Goal: Check status: Check status

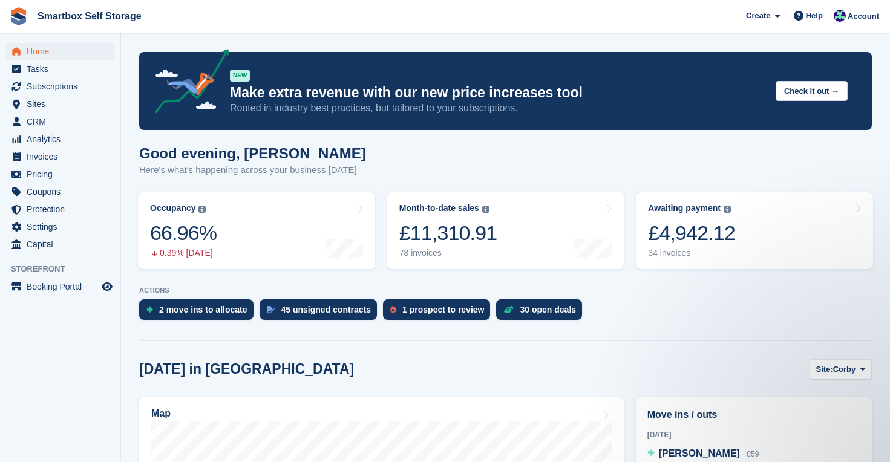
drag, startPoint x: 0, startPoint y: 0, endPoint x: 44, endPoint y: 51, distance: 67.4
click at [44, 51] on span "Home" at bounding box center [63, 51] width 73 height 17
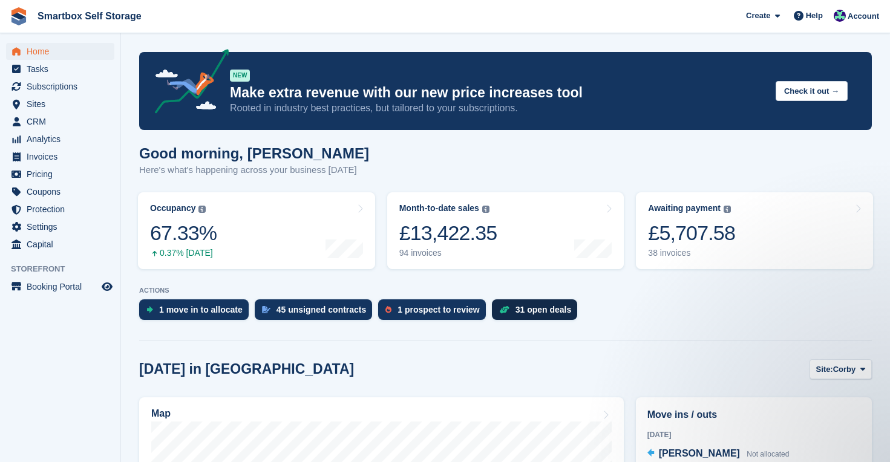
click at [529, 309] on div "31 open deals" at bounding box center [543, 310] width 56 height 10
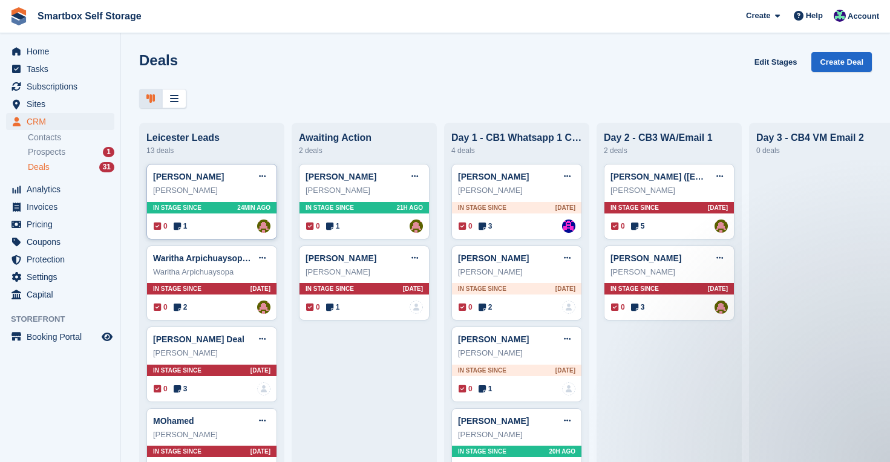
click at [237, 209] on span "24MIN AGO" at bounding box center [253, 207] width 33 height 9
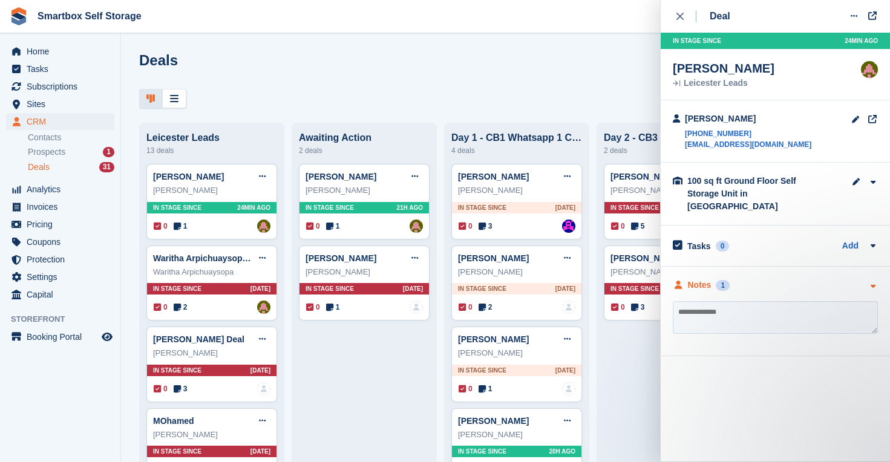
click at [697, 279] on div "Notes" at bounding box center [700, 285] width 24 height 13
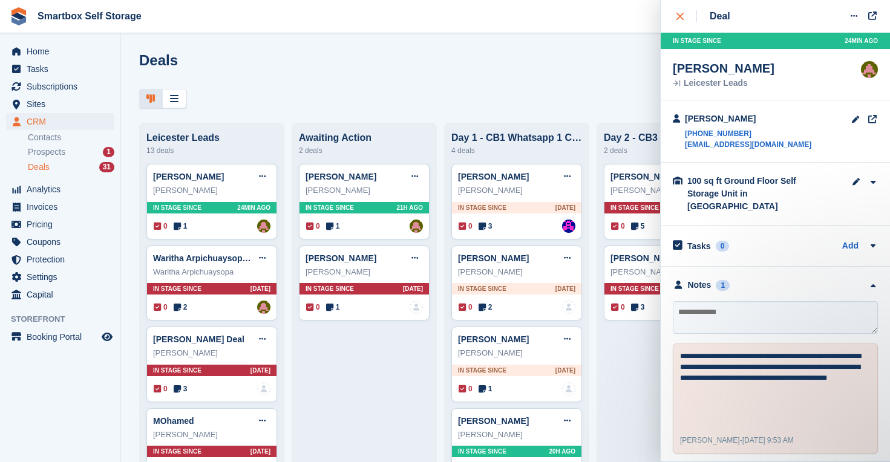
click at [680, 19] on div "close" at bounding box center [686, 16] width 20 height 12
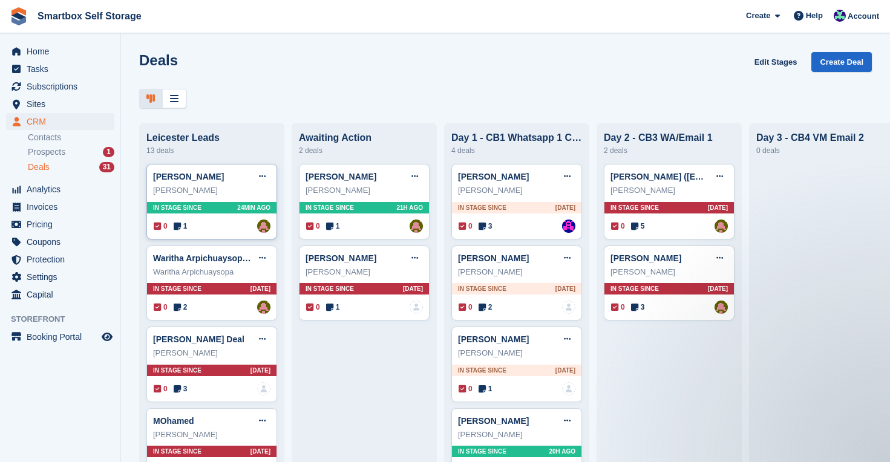
click at [218, 205] on div "In stage since 24MIN AGO" at bounding box center [211, 207] width 129 height 11
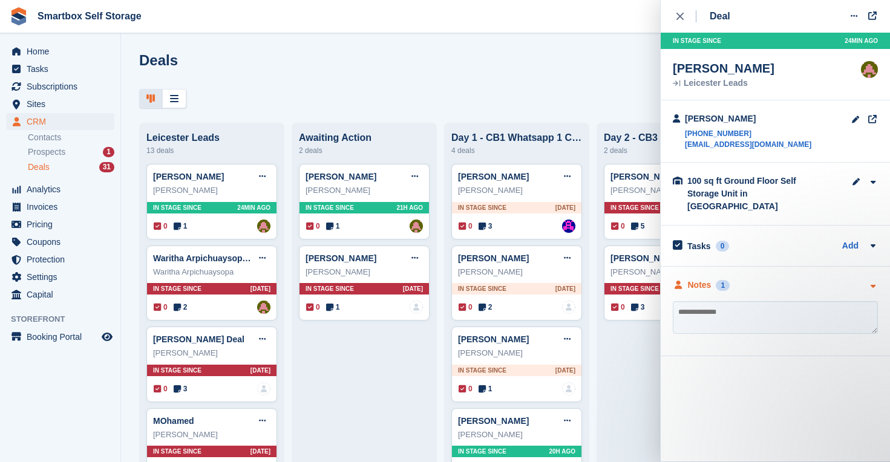
click at [700, 279] on div "Notes" at bounding box center [700, 285] width 24 height 13
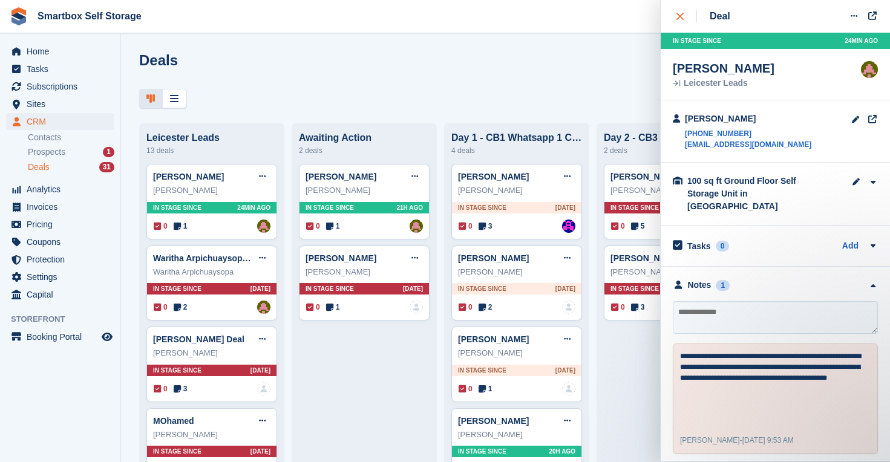
click at [681, 11] on div "close" at bounding box center [686, 16] width 20 height 12
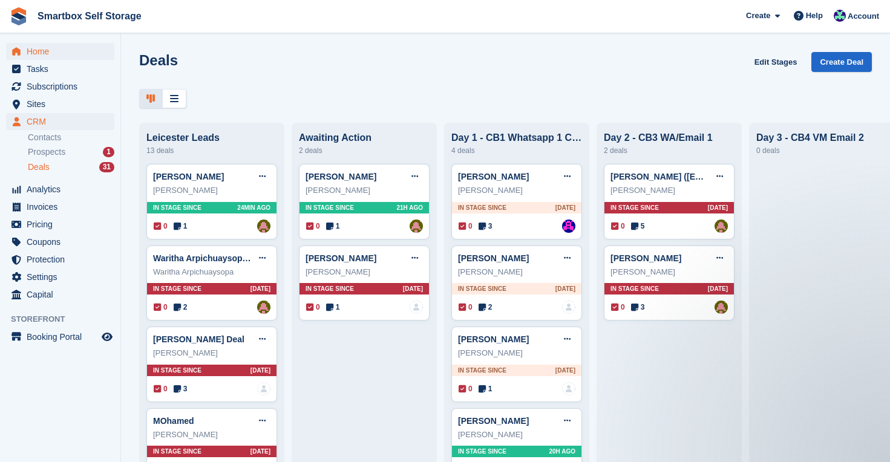
click at [53, 49] on span "Home" at bounding box center [63, 51] width 73 height 17
